Goal: Navigation & Orientation: Find specific page/section

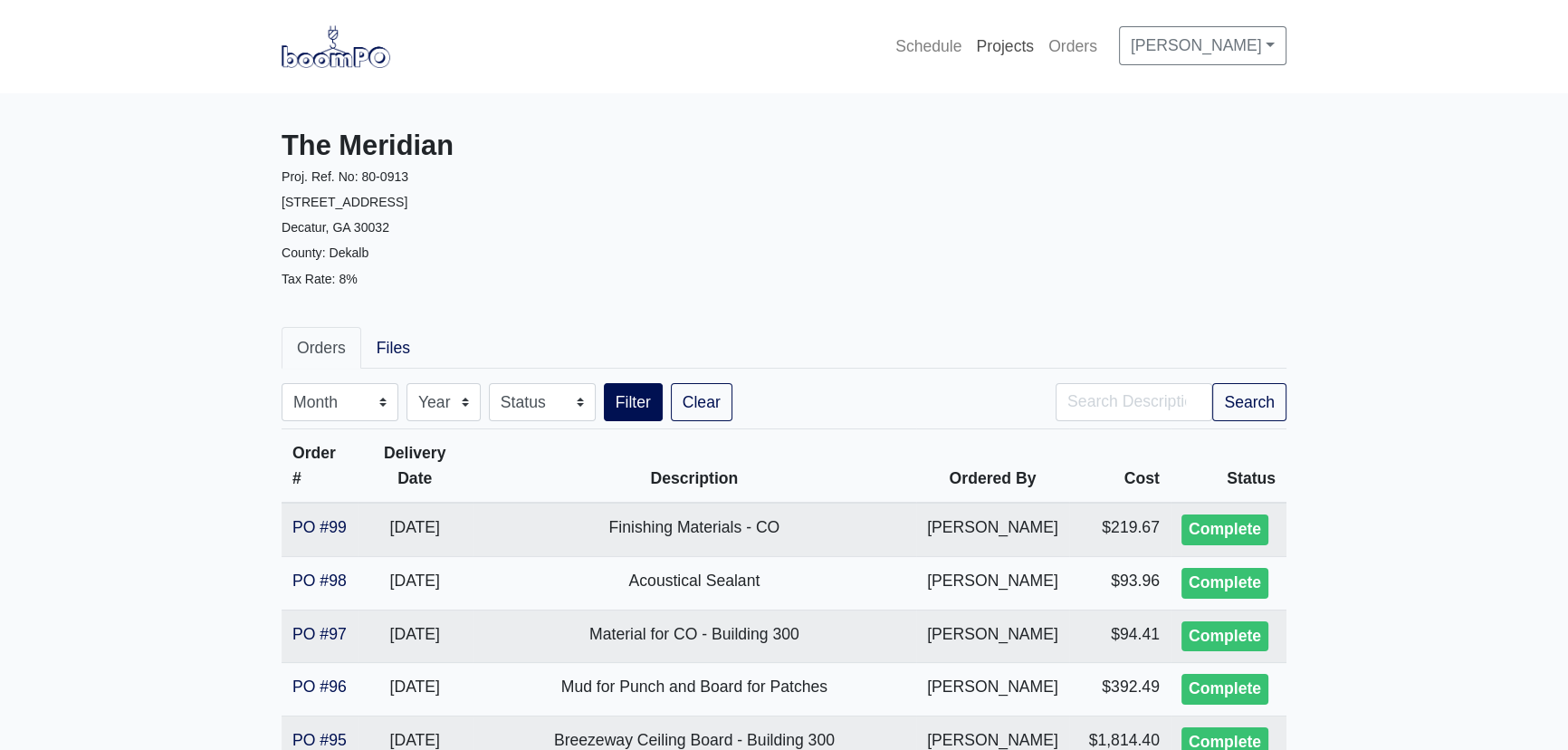
click at [1018, 40] on link "Projects" at bounding box center [1004, 45] width 72 height 40
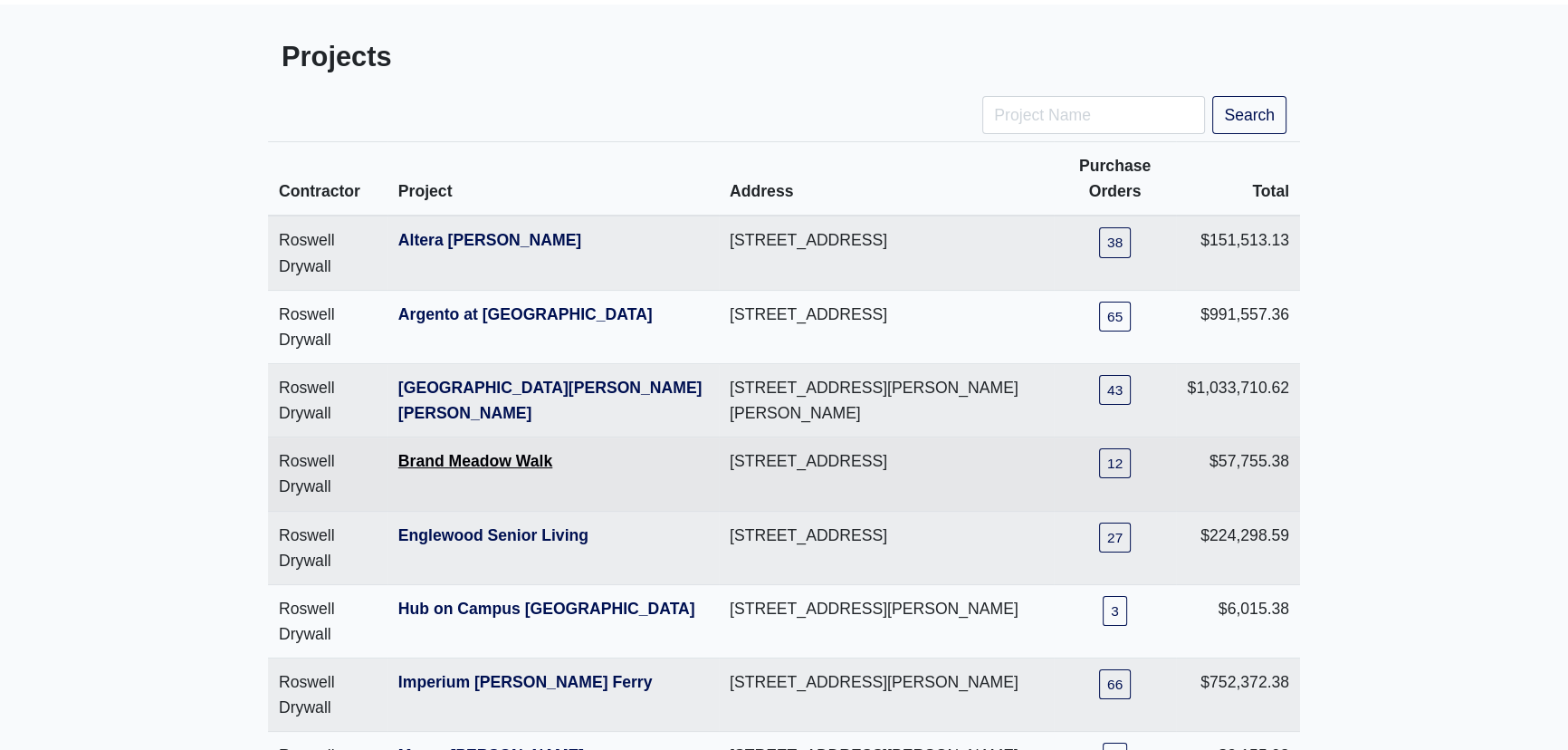
scroll to position [82, 0]
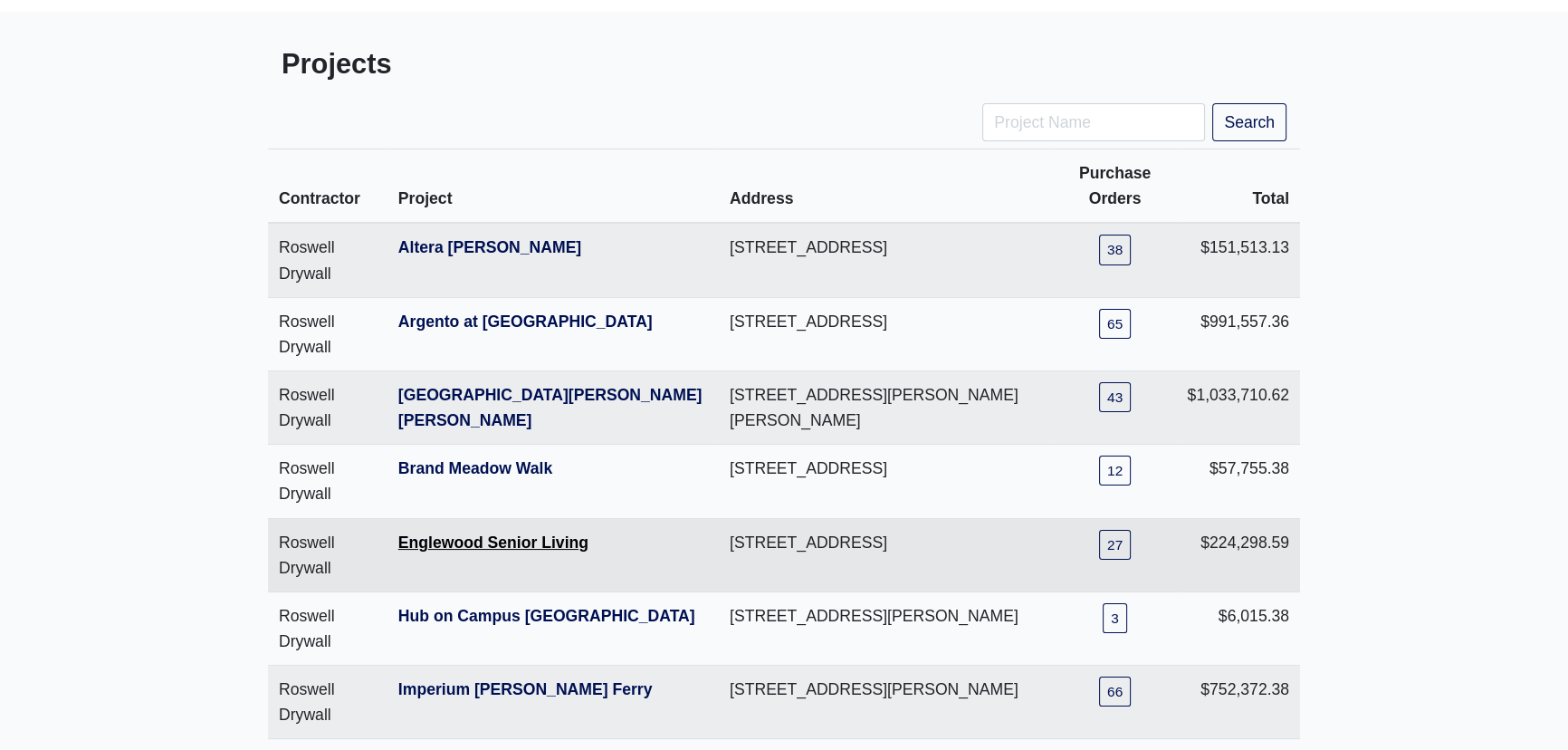
drag, startPoint x: 506, startPoint y: 514, endPoint x: 518, endPoint y: 534, distance: 23.3
click at [508, 516] on tbody "Roswell Drywall [GEOGRAPHIC_DATA][PERSON_NAME] [STREET_ADDRESS] 38 $151,513.13 …" at bounding box center [784, 591] width 1032 height 737
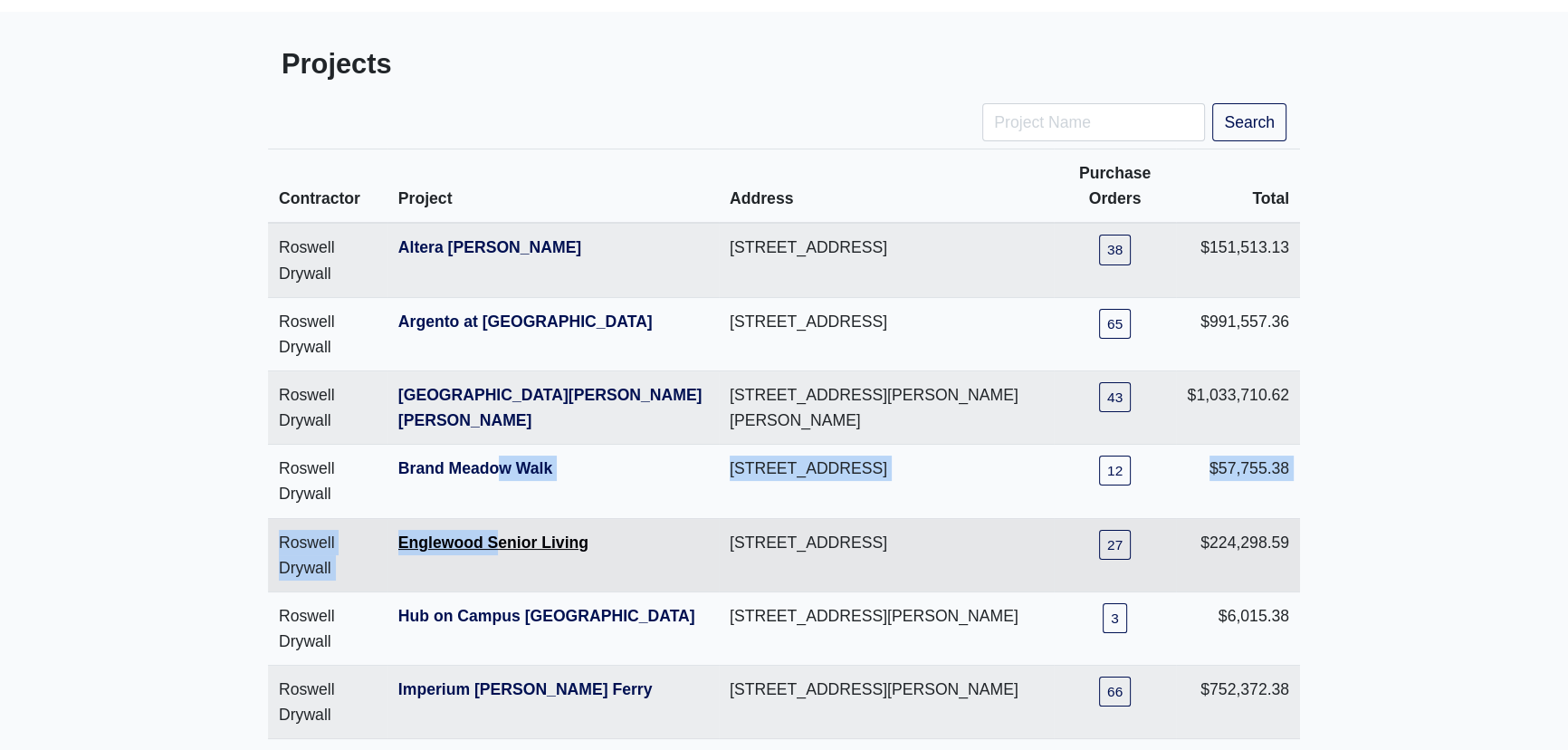
click at [518, 540] on link "Englewood Senior Living" at bounding box center [492, 542] width 190 height 18
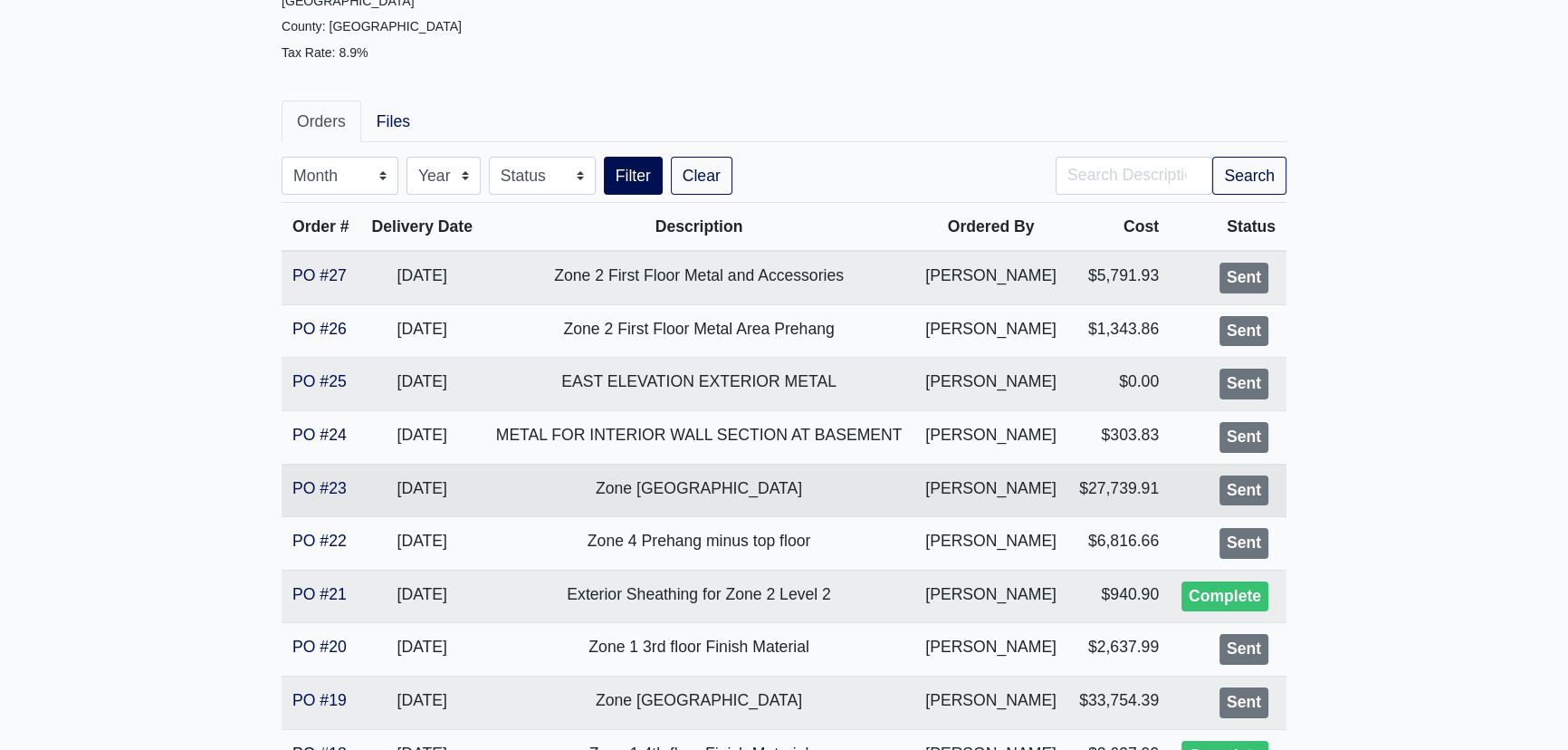
scroll to position [246, 0]
